Goal: Information Seeking & Learning: Learn about a topic

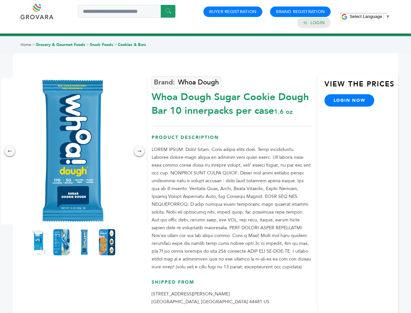
click at [370, 16] on span "Select Language" at bounding box center [366, 16] width 33 height 5
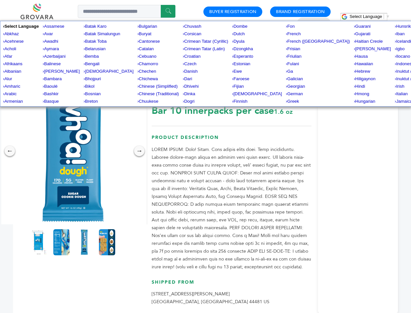
click at [73, 151] on img at bounding box center [73, 150] width 147 height 147
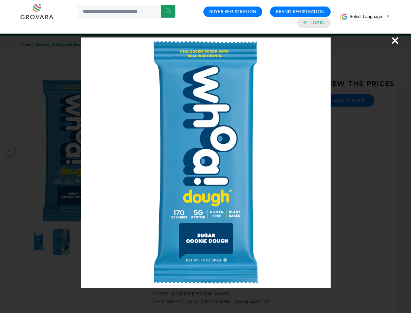
click at [10, 151] on div "×" at bounding box center [205, 156] width 411 height 313
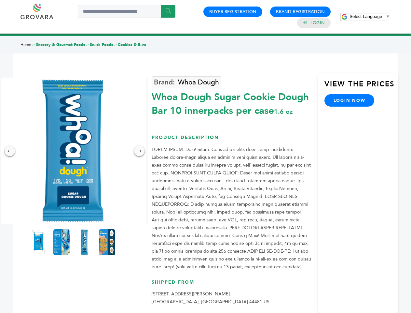
click at [139, 151] on div "→" at bounding box center [139, 151] width 10 height 10
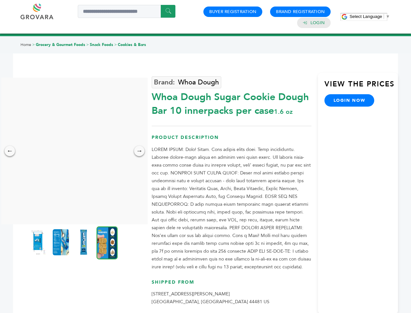
click at [39, 242] on img at bounding box center [38, 242] width 16 height 26
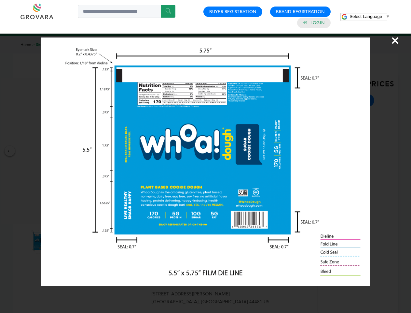
click at [62, 242] on div "×" at bounding box center [205, 156] width 411 height 313
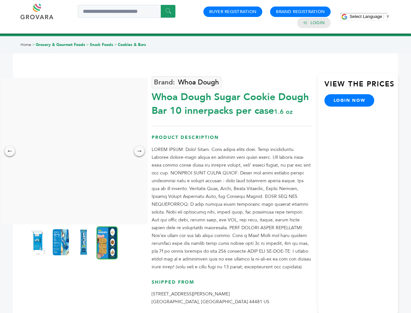
click at [84, 242] on img at bounding box center [84, 242] width 16 height 26
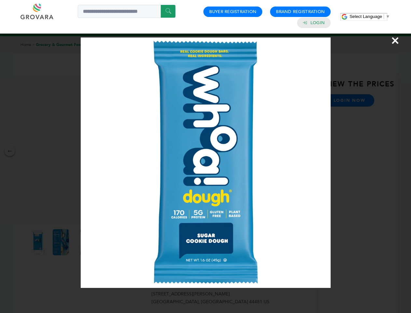
click at [107, 242] on div "×" at bounding box center [205, 156] width 411 height 313
